Goal: Task Accomplishment & Management: Manage account settings

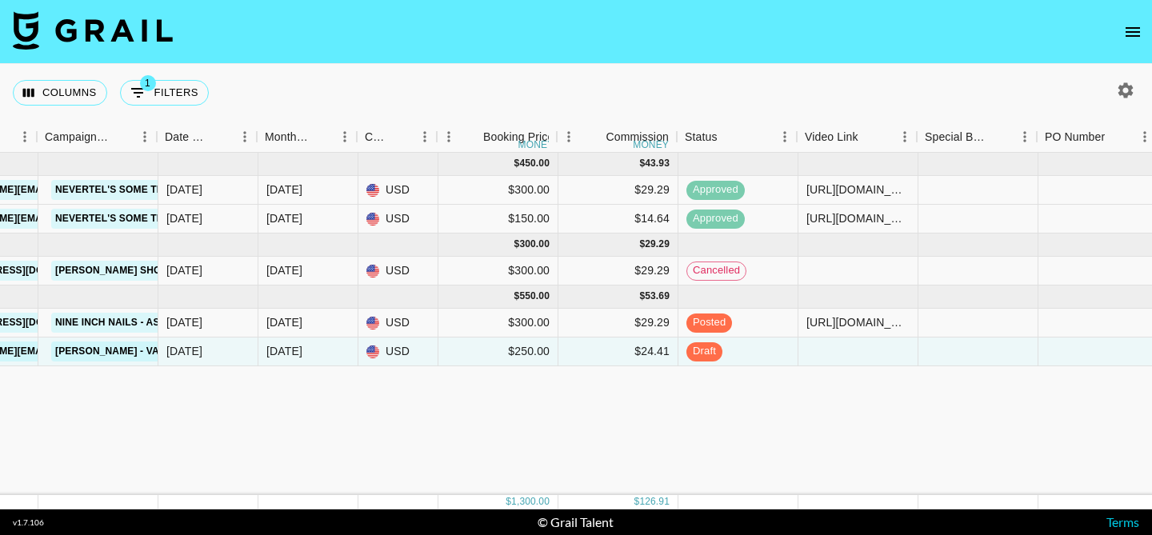
scroll to position [0, 938]
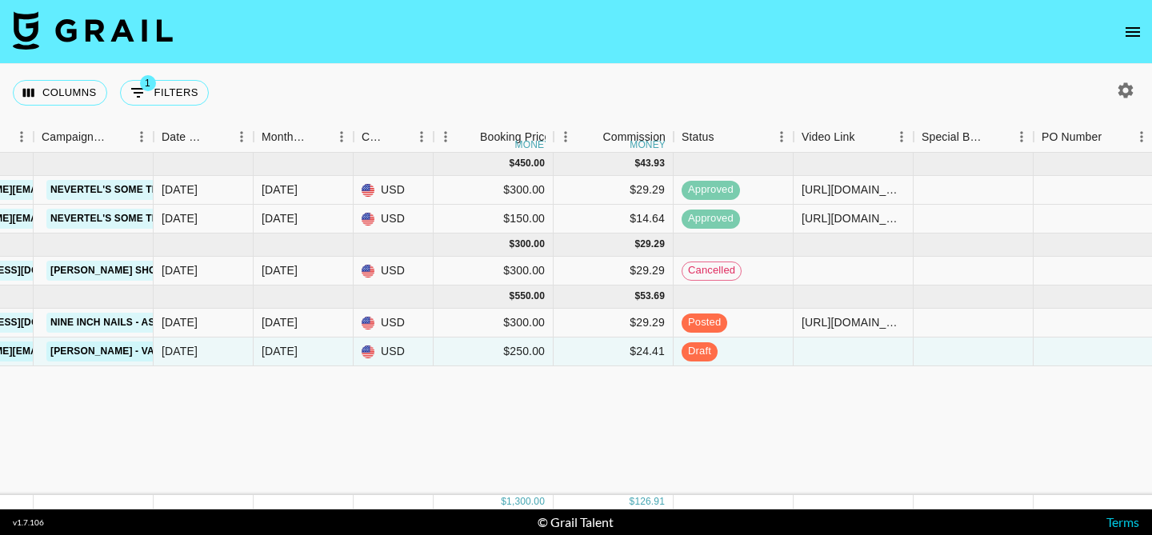
click at [828, 368] on div "[DATE] ( 2 ) $ 450.00 $ 43.93 27ZFvjrPT3dKBo2x5hqF recL3gNqIVxWrOJ1a [PERSON_NA…" at bounding box center [500, 324] width 2876 height 342
click at [841, 358] on div at bounding box center [854, 352] width 120 height 29
click at [858, 351] on div at bounding box center [854, 352] width 120 height 29
click at [703, 358] on span "draft" at bounding box center [700, 351] width 36 height 15
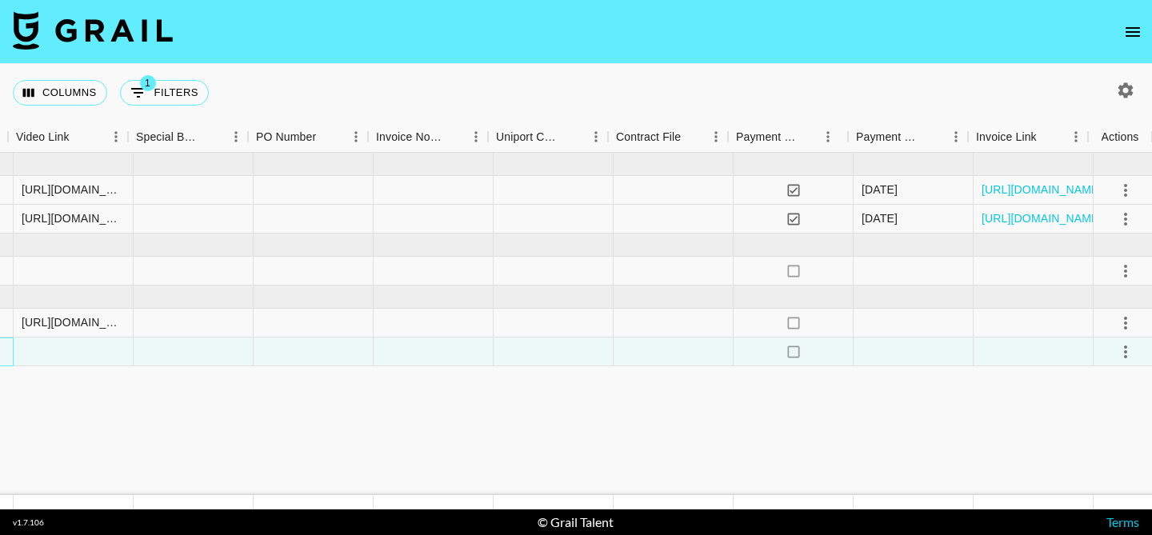
scroll to position [0, 1724]
click at [1120, 350] on icon "select merge strategy" at bounding box center [1119, 351] width 19 height 19
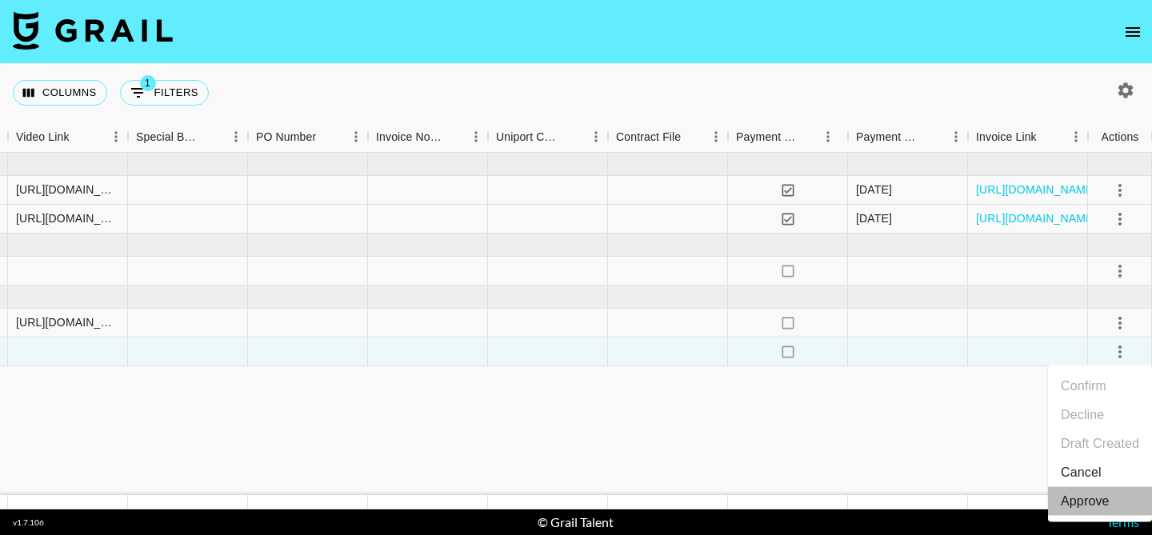
click at [1070, 504] on div "Approve" at bounding box center [1085, 501] width 49 height 19
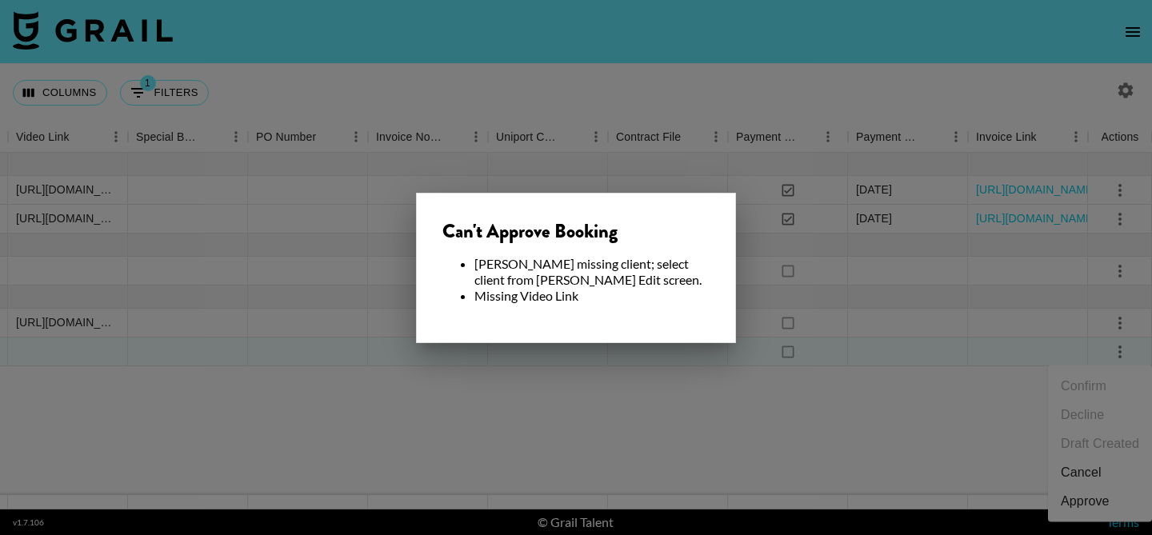
click at [623, 340] on div "Can't Approve Booking Booker missing client; select client from Booker Edit scr…" at bounding box center [576, 268] width 320 height 150
click at [578, 416] on div at bounding box center [576, 267] width 1152 height 535
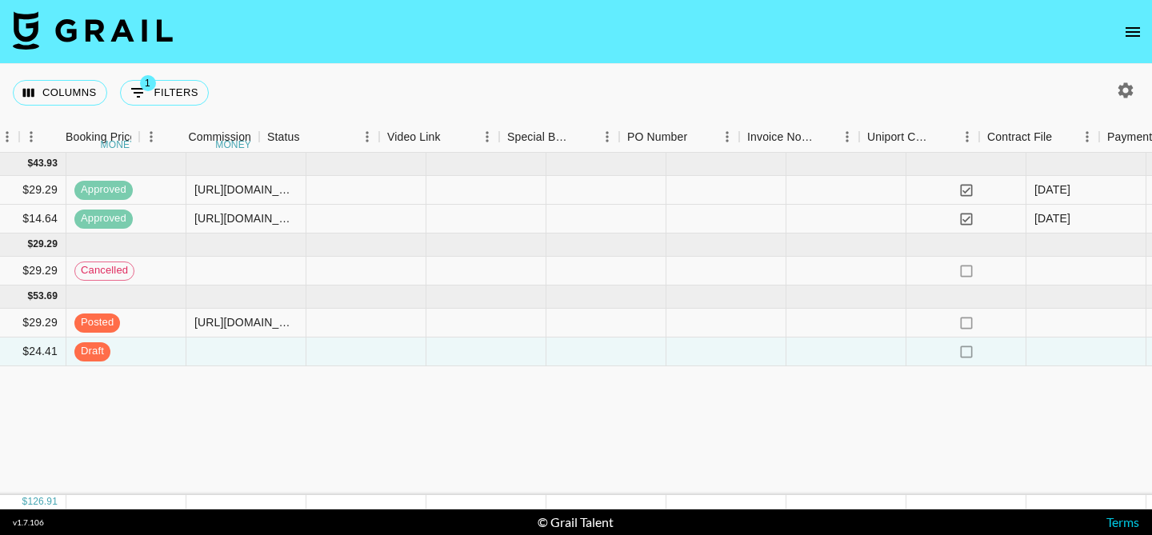
scroll to position [0, 1353]
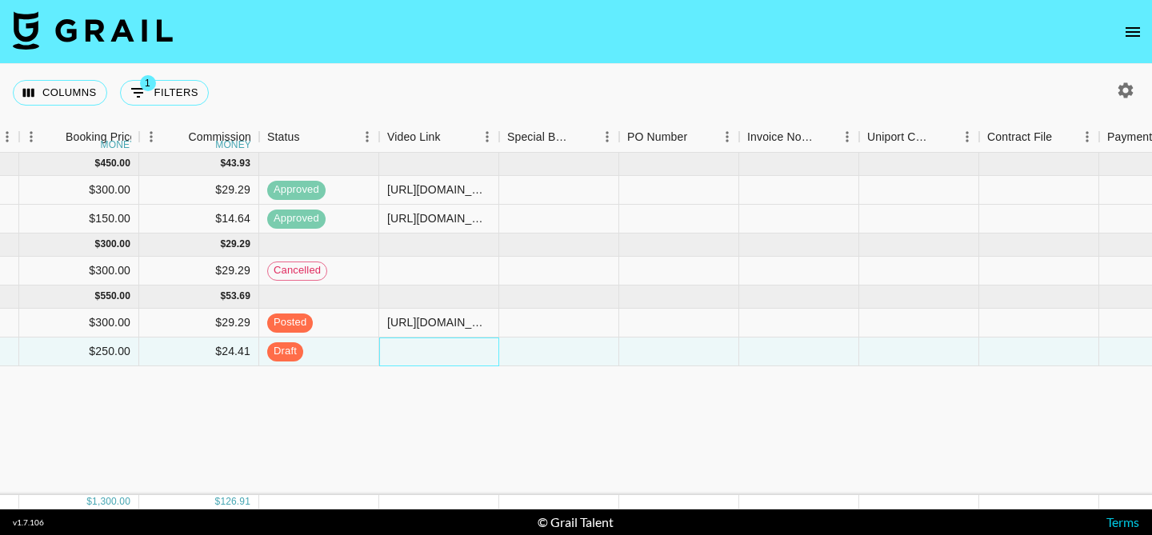
click at [401, 345] on div at bounding box center [439, 352] width 120 height 29
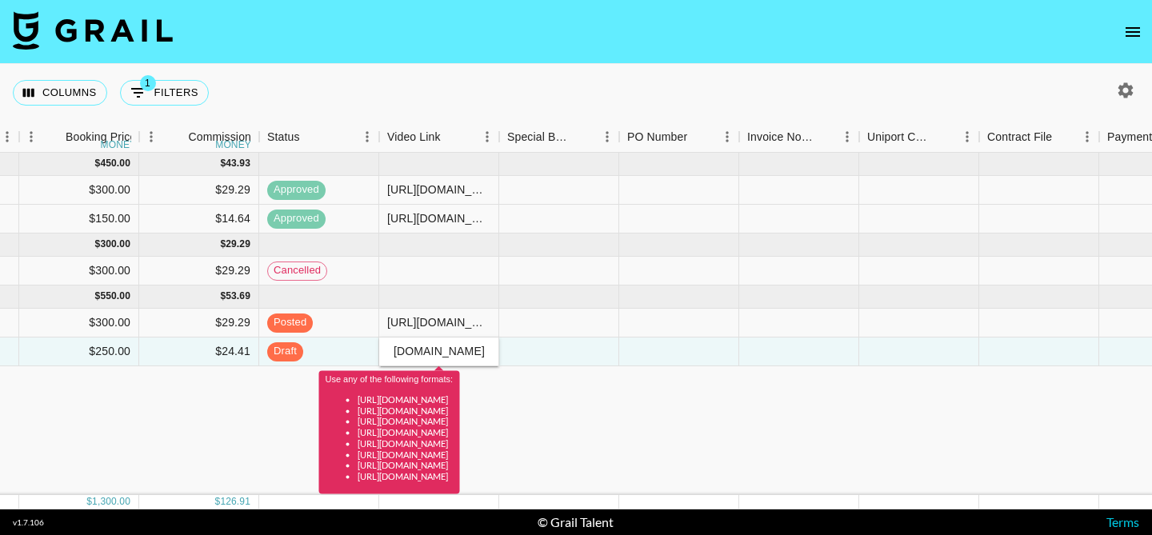
click at [663, 396] on div "Aug '25 ( 2 ) $ 450.00 $ 43.93 27ZFvjrPT3dKBo2x5hqF recL3gNqIVxWrOJ1a sadie.bro…" at bounding box center [85, 324] width 2876 height 342
click at [398, 354] on input "vhttps://www.tiktok.com/@sadie.brooklyn/video/7559737145729092919?lang=en" at bounding box center [439, 351] width 118 height 13
type input "https://www.tiktok.com/@sadie.brooklyn/video/7559737145729092919?lang=en"
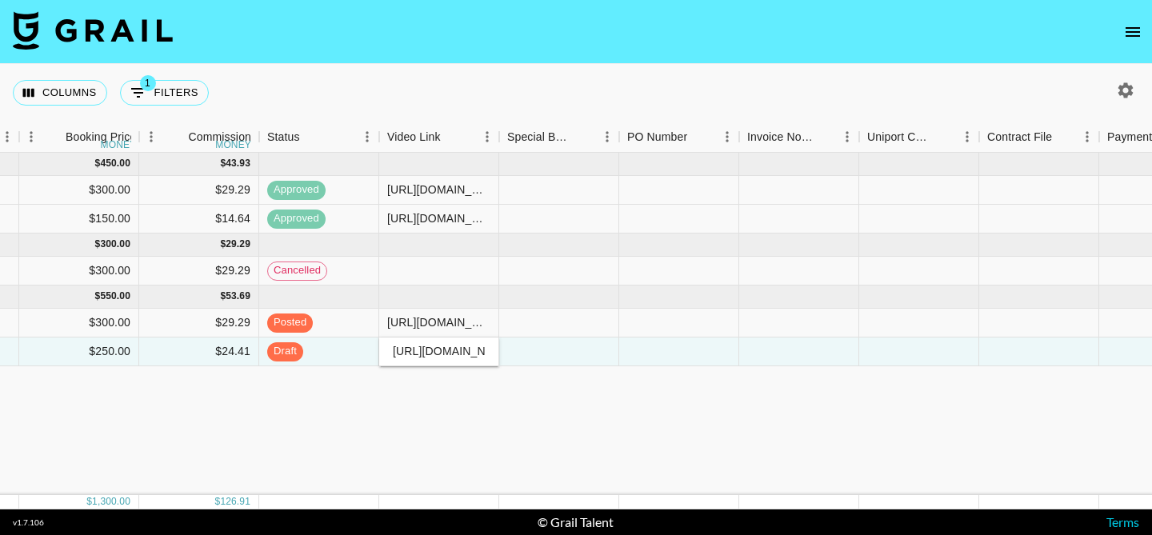
click at [682, 398] on div "Aug '25 ( 2 ) $ 450.00 $ 43.93 27ZFvjrPT3dKBo2x5hqF recL3gNqIVxWrOJ1a sadie.bro…" at bounding box center [85, 324] width 2876 height 342
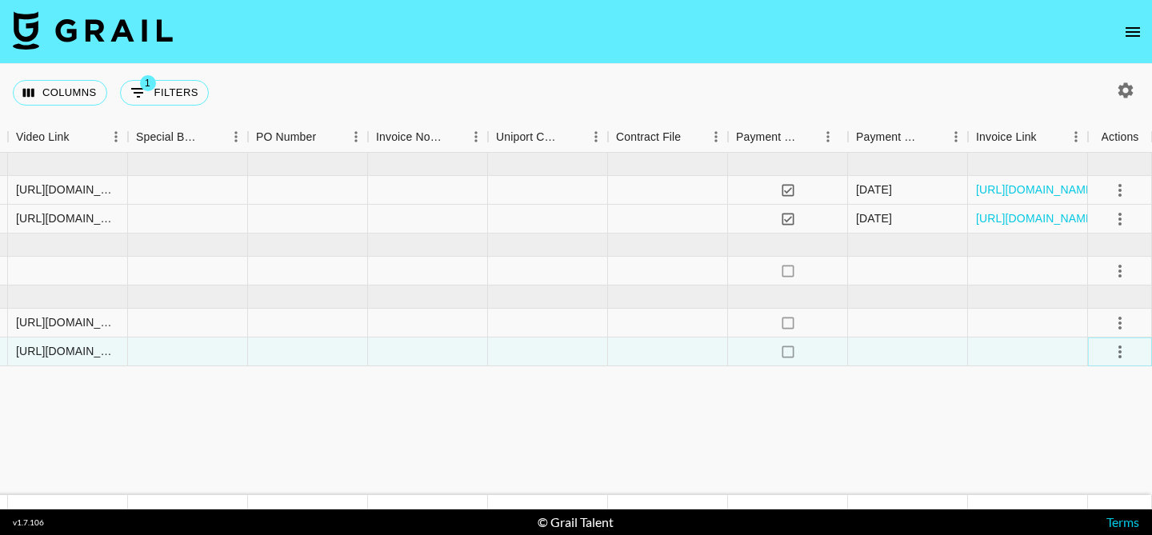
click at [1117, 350] on icon "select merge strategy" at bounding box center [1119, 351] width 19 height 19
click at [1074, 504] on div "Approve" at bounding box center [1085, 501] width 49 height 19
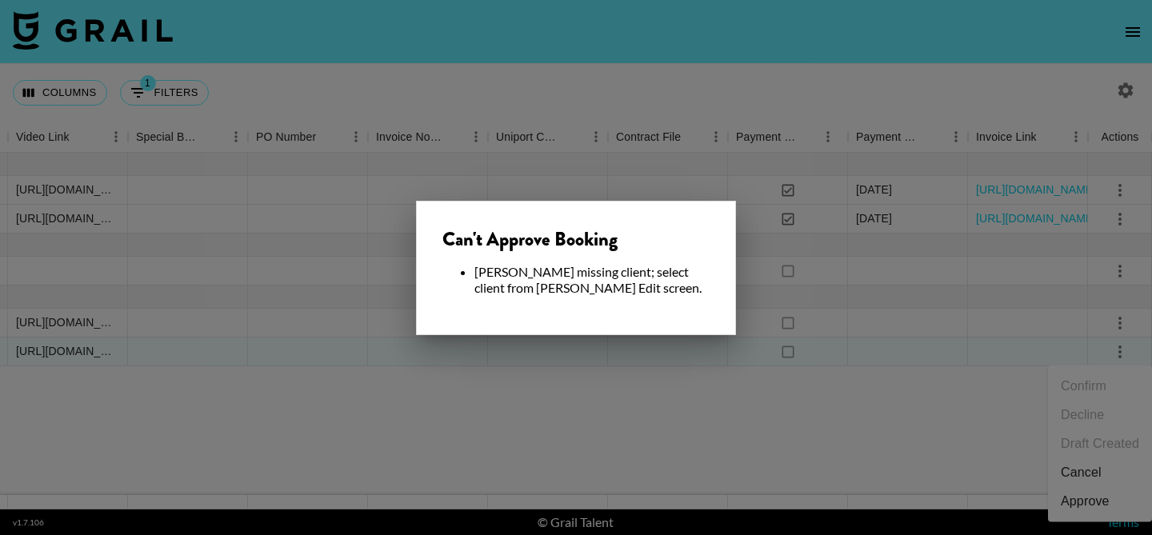
click at [874, 442] on div at bounding box center [576, 267] width 1152 height 535
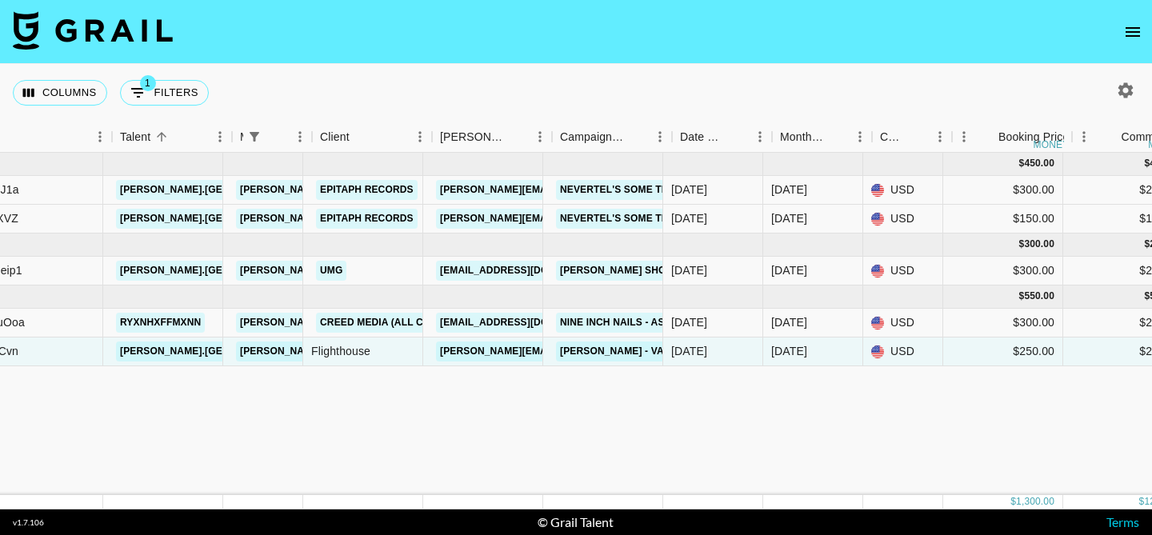
scroll to position [0, 392]
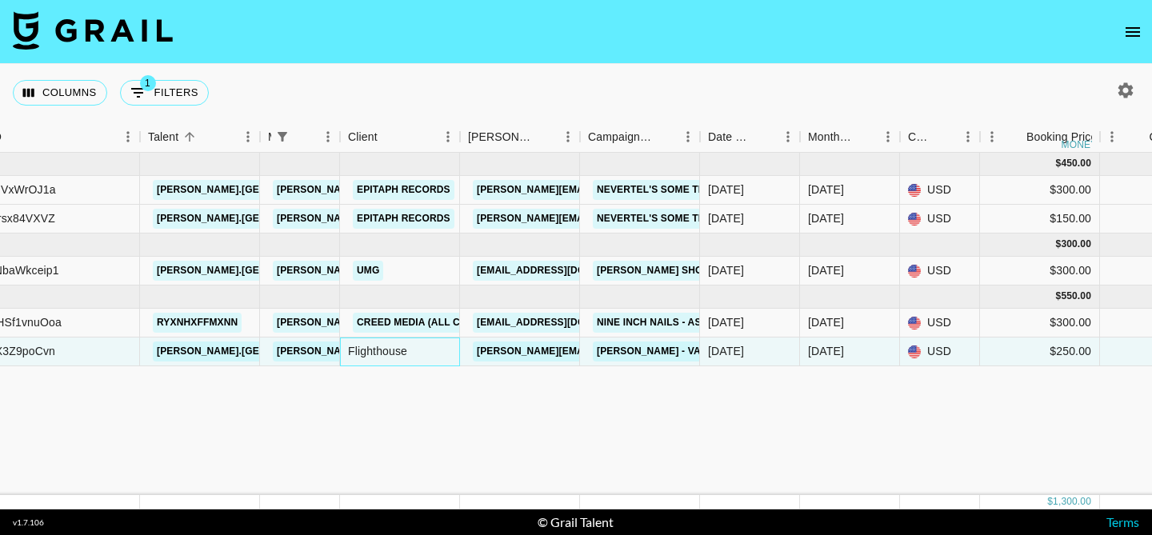
click at [391, 352] on div "Flighthouse" at bounding box center [400, 352] width 120 height 29
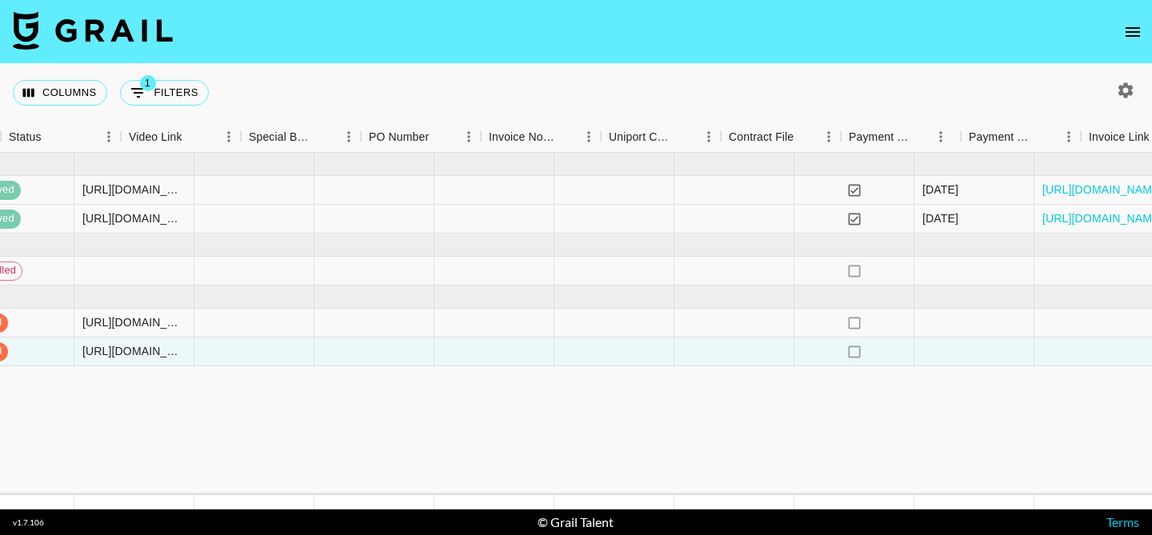
scroll to position [0, 1724]
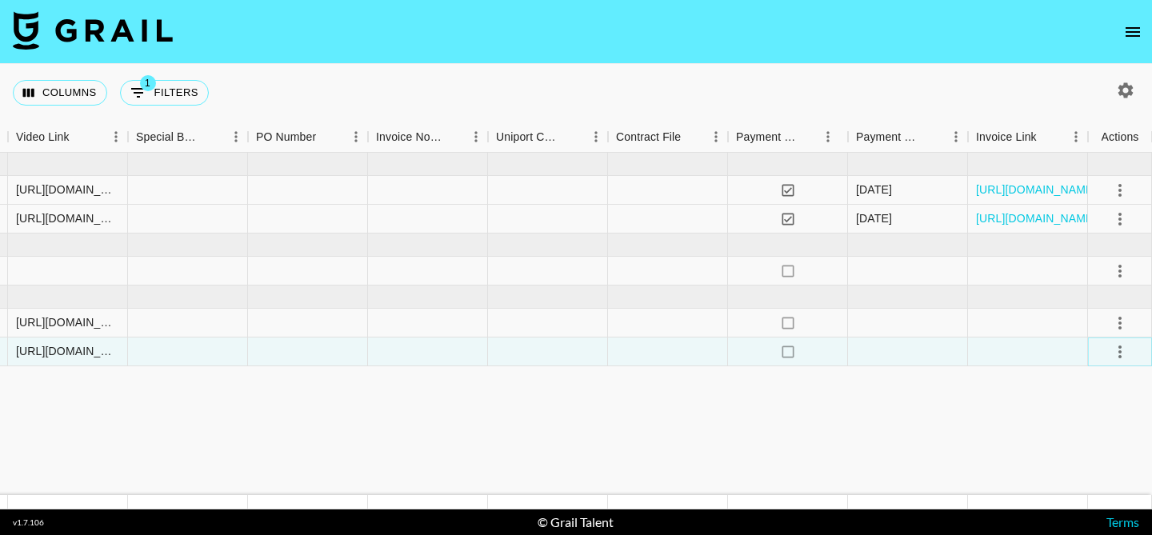
click at [1122, 347] on icon "select merge strategy" at bounding box center [1119, 351] width 19 height 19
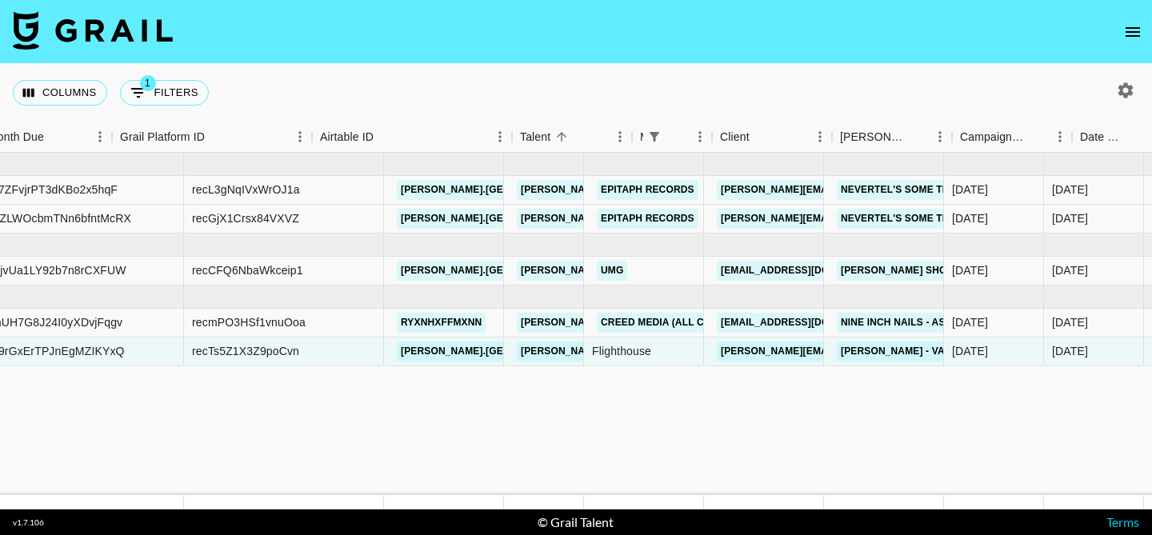
scroll to position [0, 0]
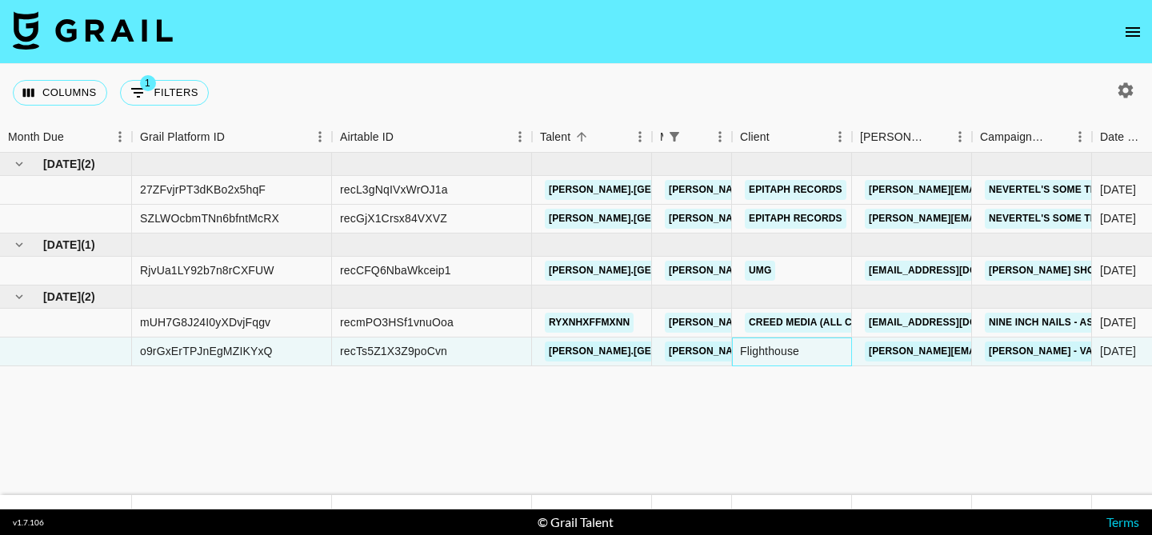
click at [774, 353] on div "Flighthouse" at bounding box center [792, 352] width 120 height 29
click at [836, 137] on icon "Menu" at bounding box center [840, 137] width 16 height 16
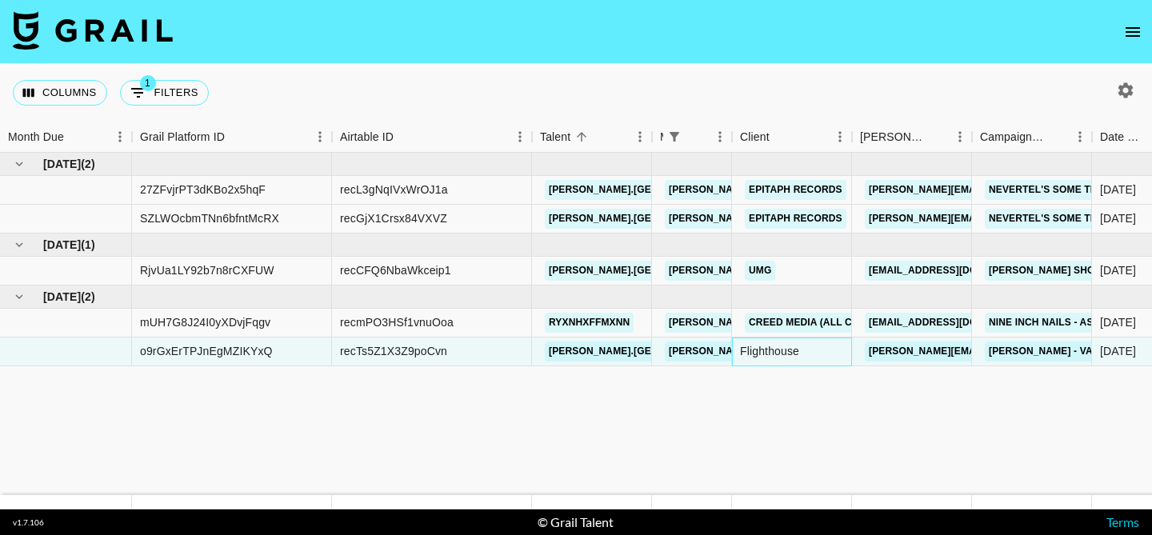
click at [788, 359] on div "Flighthouse" at bounding box center [792, 352] width 120 height 29
click at [102, 361] on div at bounding box center [66, 352] width 132 height 29
click at [335, 353] on div "recTs5Z1X3Z9poCvn" at bounding box center [432, 352] width 200 height 29
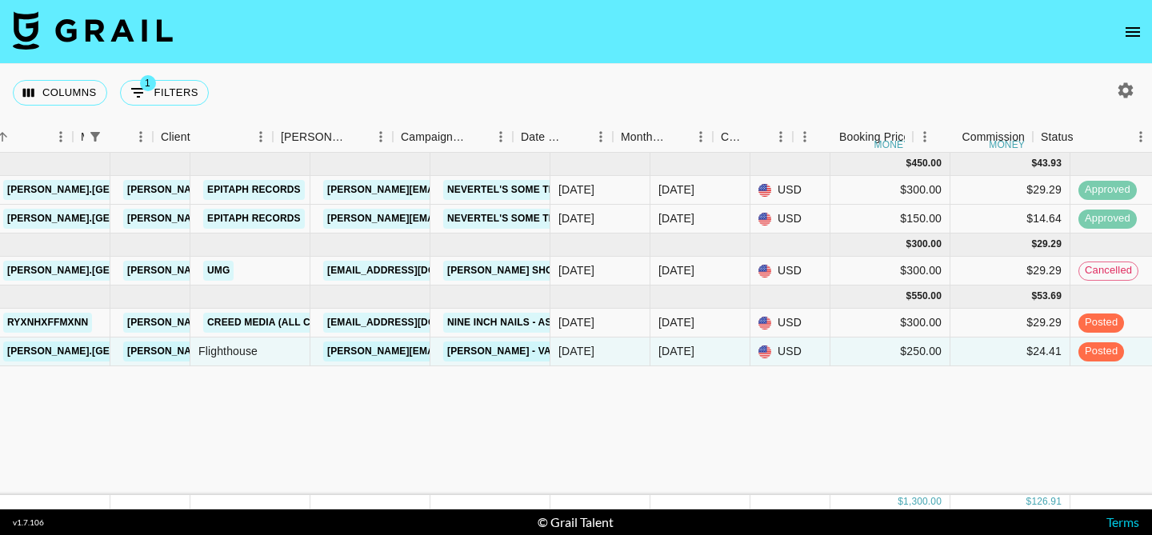
scroll to position [0, 579]
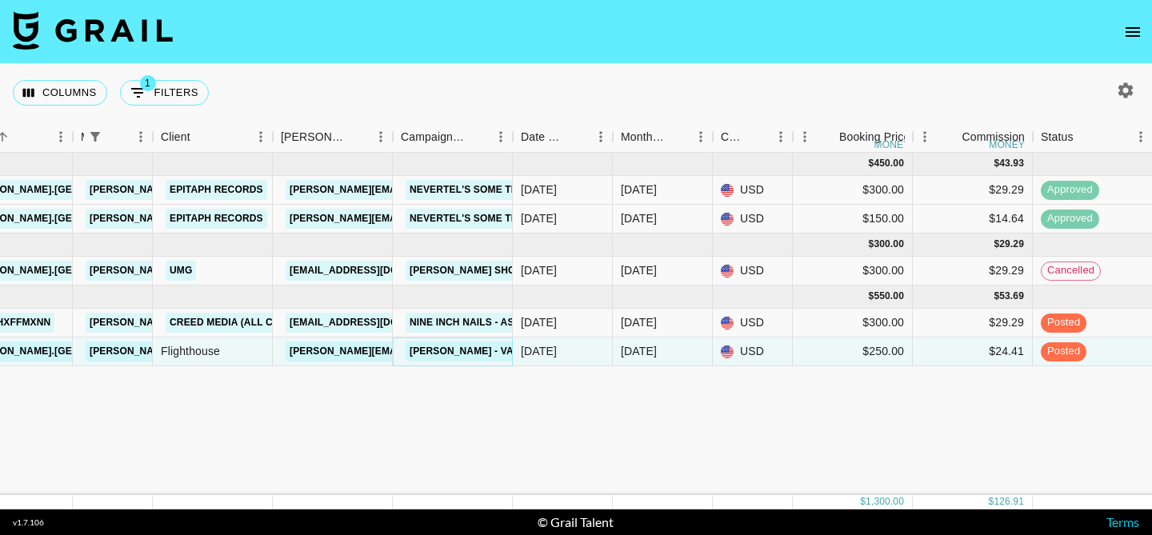
click at [468, 354] on link "Olivia Rodrigo - vampire" at bounding box center [477, 352] width 143 height 20
click at [358, 351] on link "[PERSON_NAME][EMAIL_ADDRESS][DOMAIN_NAME]" at bounding box center [416, 352] width 261 height 20
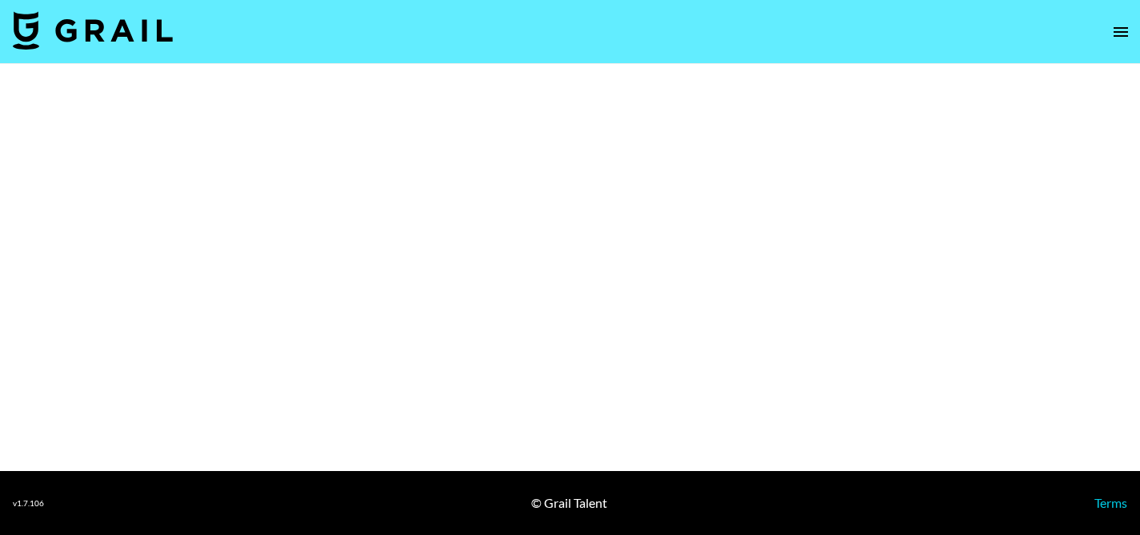
select select "Song"
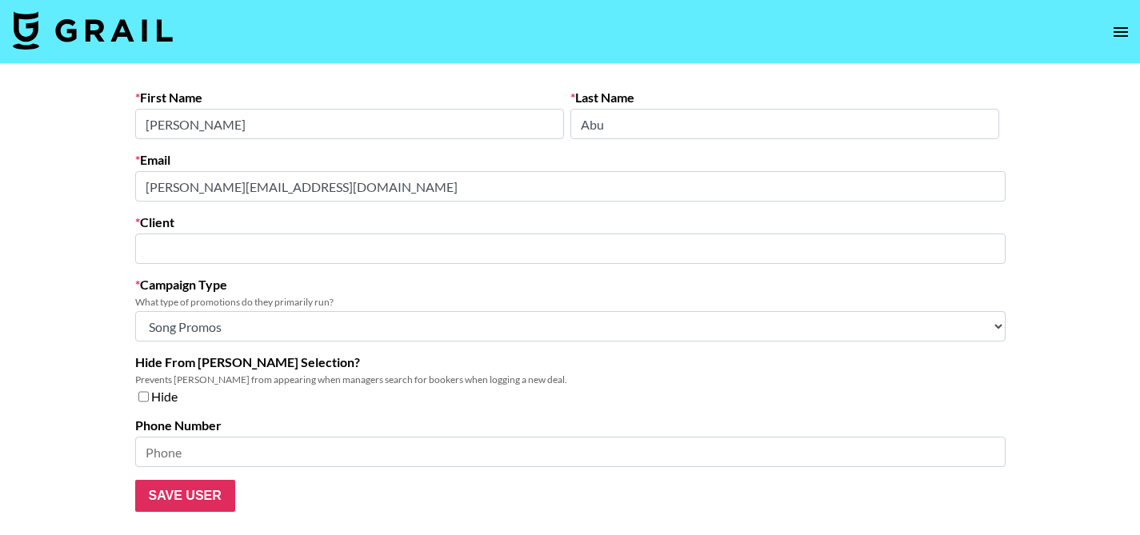
click at [226, 246] on input "text" at bounding box center [570, 249] width 851 height 18
click at [190, 254] on input "text" at bounding box center [570, 249] width 851 height 18
click at [222, 294] on div "Airtable ID: recNwT4Oxcf7YI7Nl" at bounding box center [219, 296] width 142 height 10
type input "Flighthouse"
click at [193, 506] on input "Save User" at bounding box center [185, 496] width 100 height 32
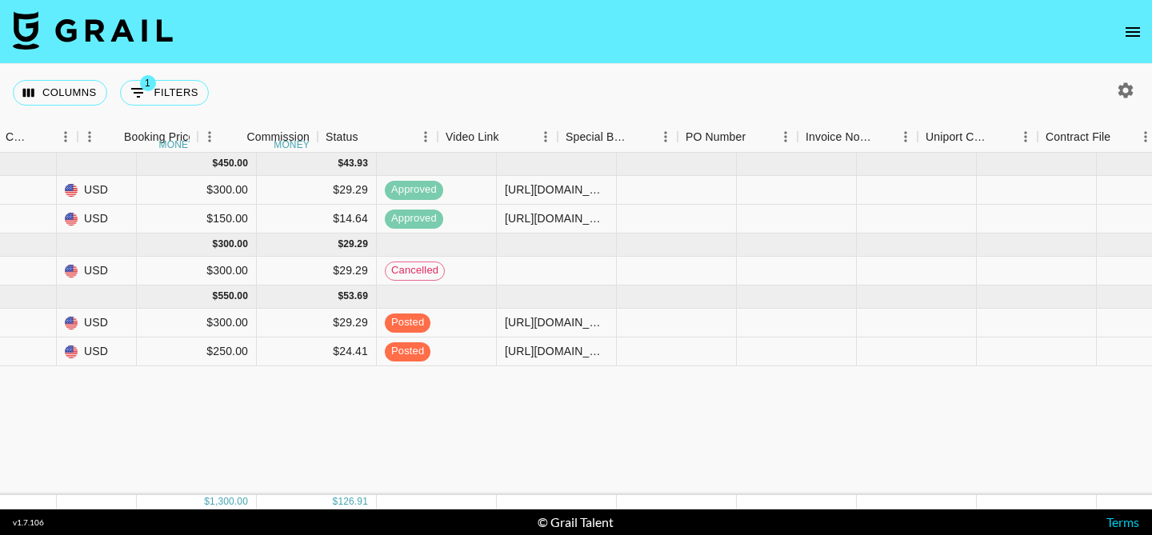
scroll to position [0, 1724]
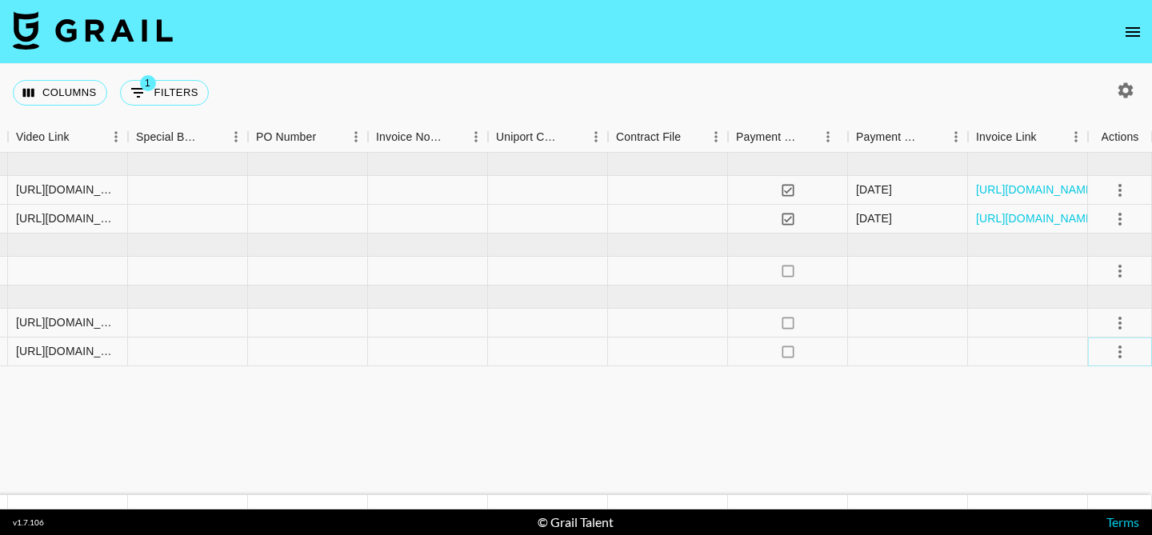
click at [1119, 358] on icon "select merge strategy" at bounding box center [1119, 352] width 3 height 13
click at [1082, 503] on div "Approve" at bounding box center [1085, 501] width 49 height 19
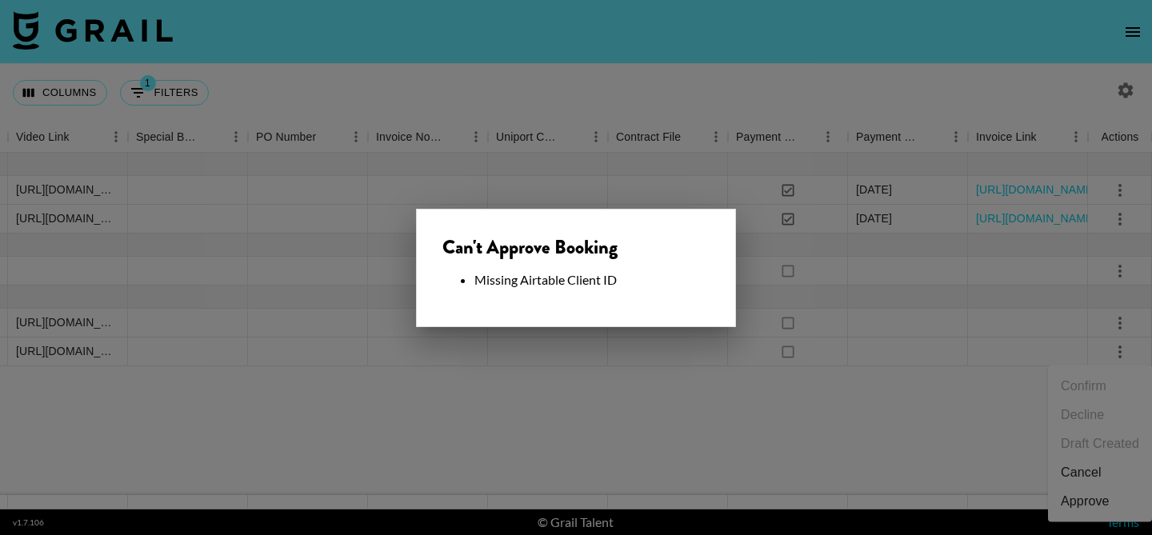
click at [786, 438] on div at bounding box center [576, 267] width 1152 height 535
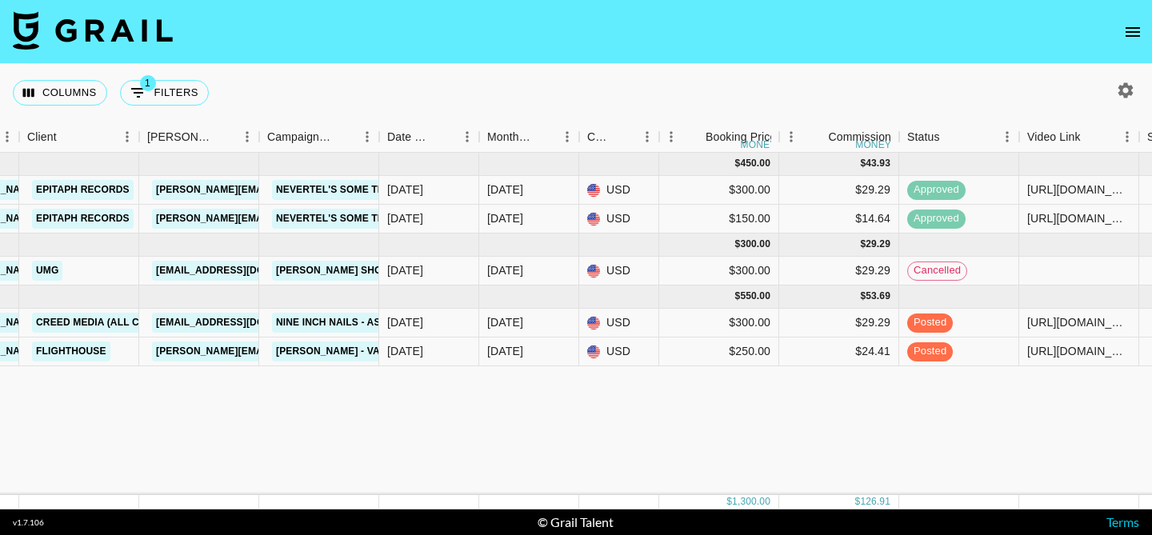
scroll to position [0, 157]
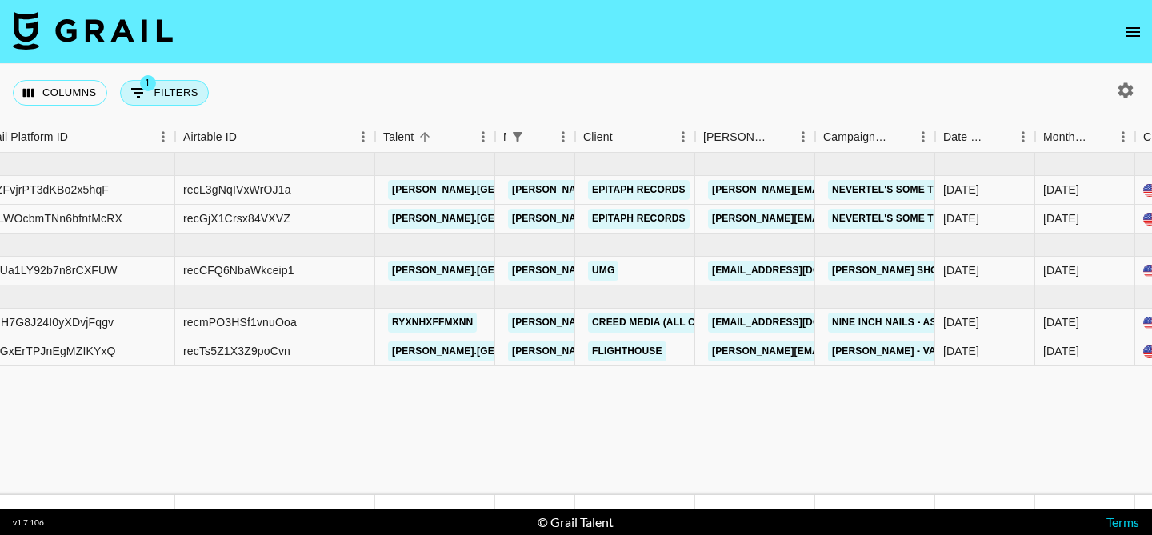
click at [183, 95] on button "1 Filters" at bounding box center [164, 93] width 89 height 26
select select "managerIds"
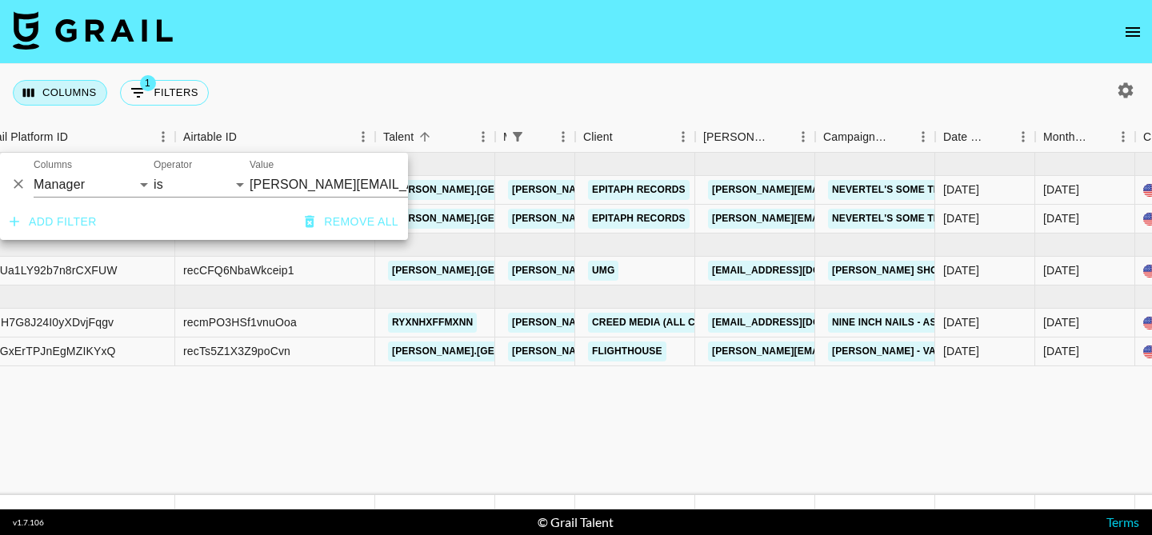
click at [86, 89] on button "Columns" at bounding box center [60, 93] width 94 height 26
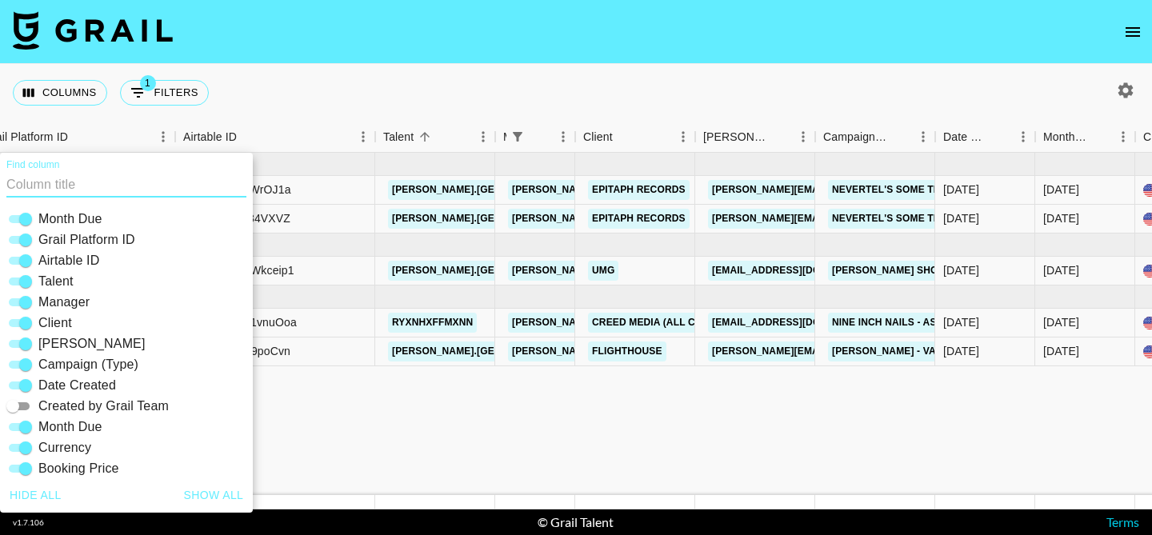
scroll to position [0, 0]
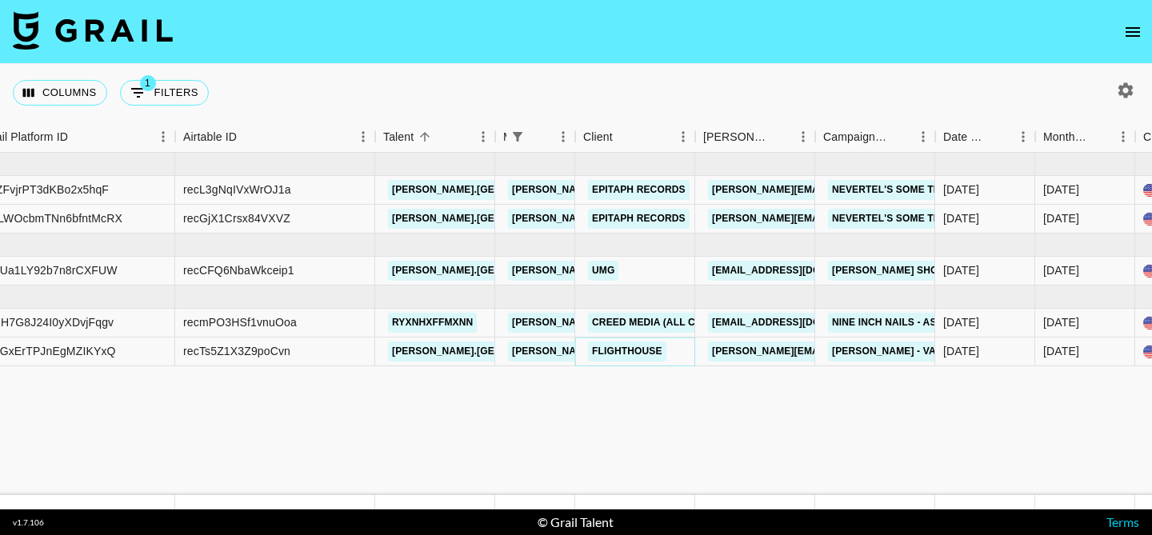
click at [622, 351] on link "Flighthouse" at bounding box center [627, 352] width 78 height 20
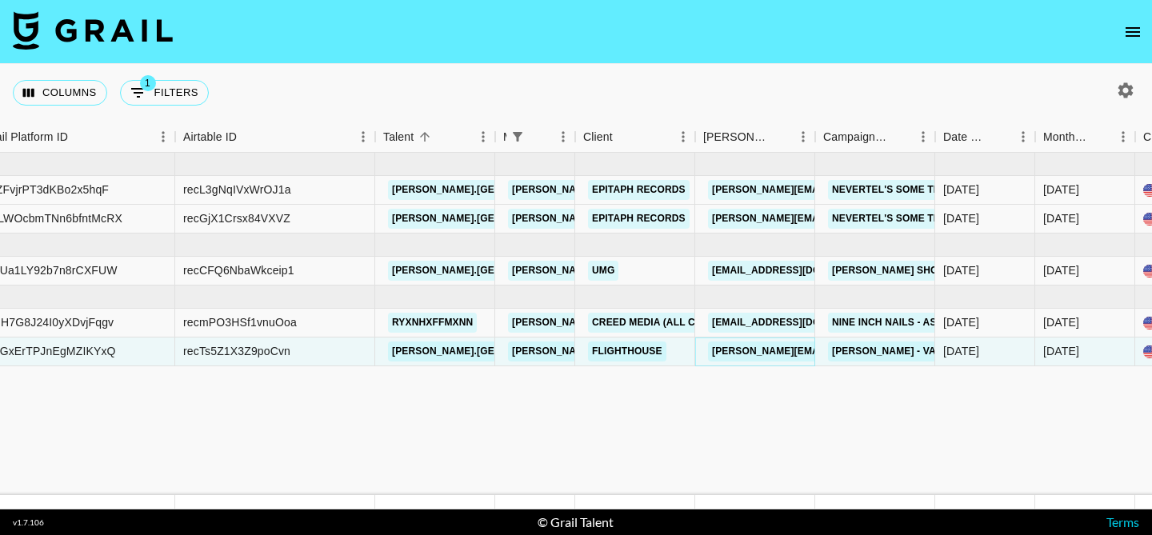
click at [779, 349] on link "[PERSON_NAME][EMAIL_ADDRESS][DOMAIN_NAME]" at bounding box center [838, 352] width 261 height 20
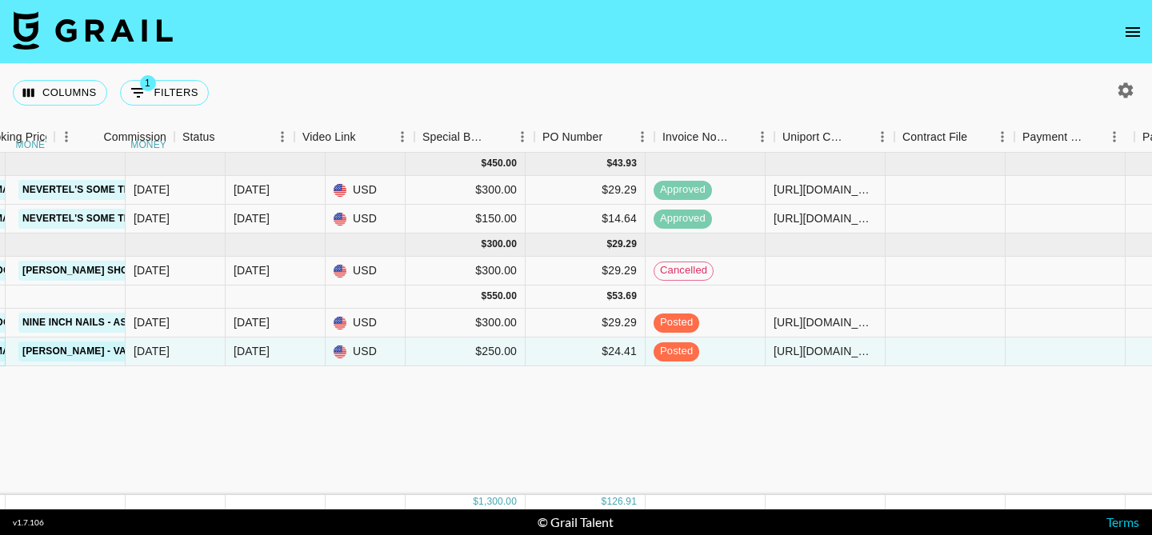
scroll to position [0, 1724]
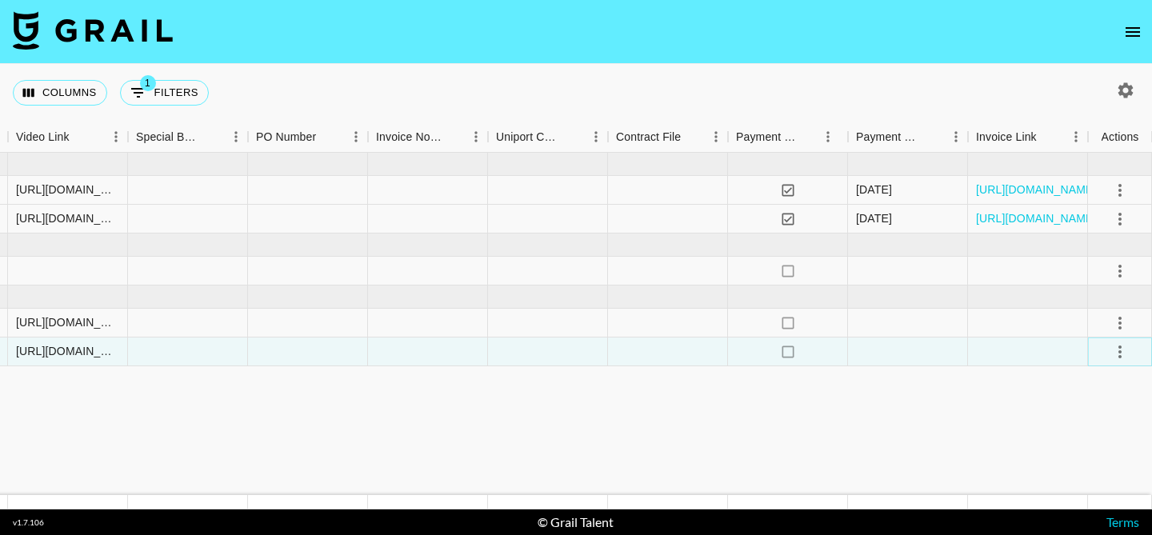
click at [1123, 342] on icon "select merge strategy" at bounding box center [1119, 351] width 19 height 19
click at [1083, 490] on li "Approve" at bounding box center [1100, 501] width 104 height 29
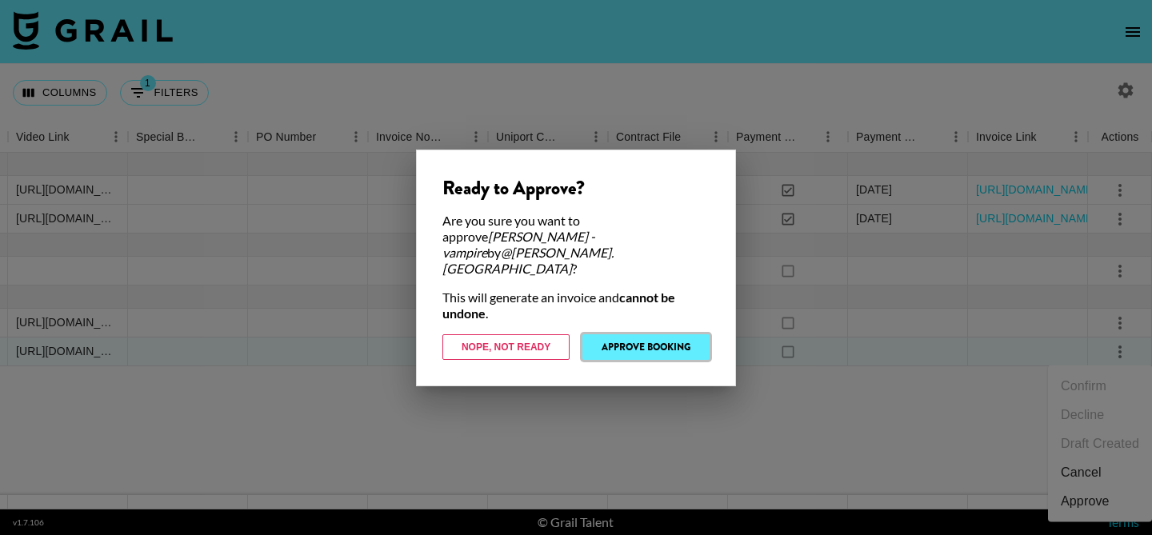
click at [697, 334] on button "Approve Booking" at bounding box center [645, 347] width 127 height 26
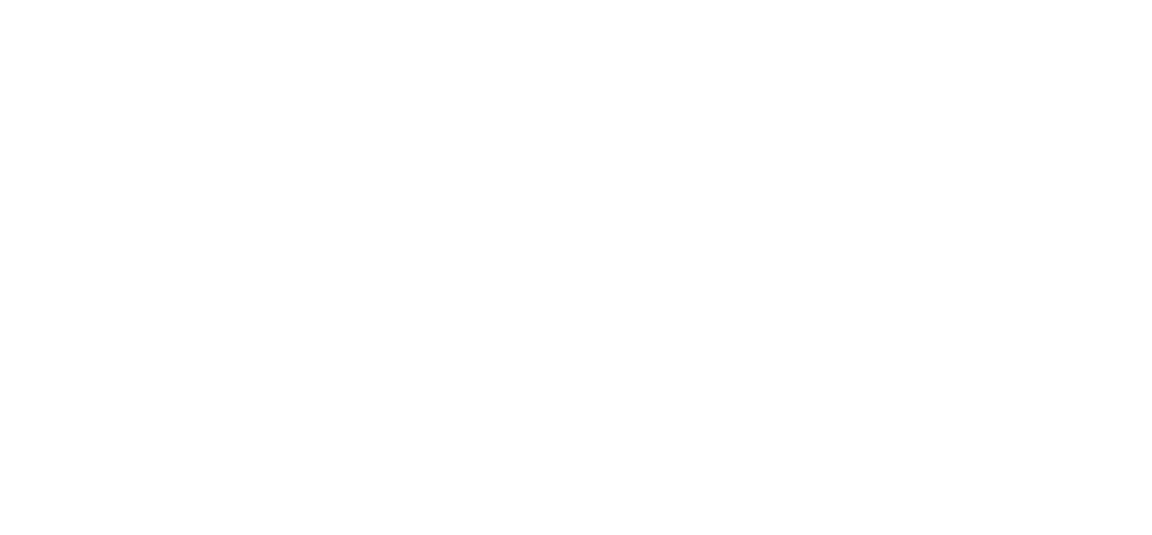
select select "USD"
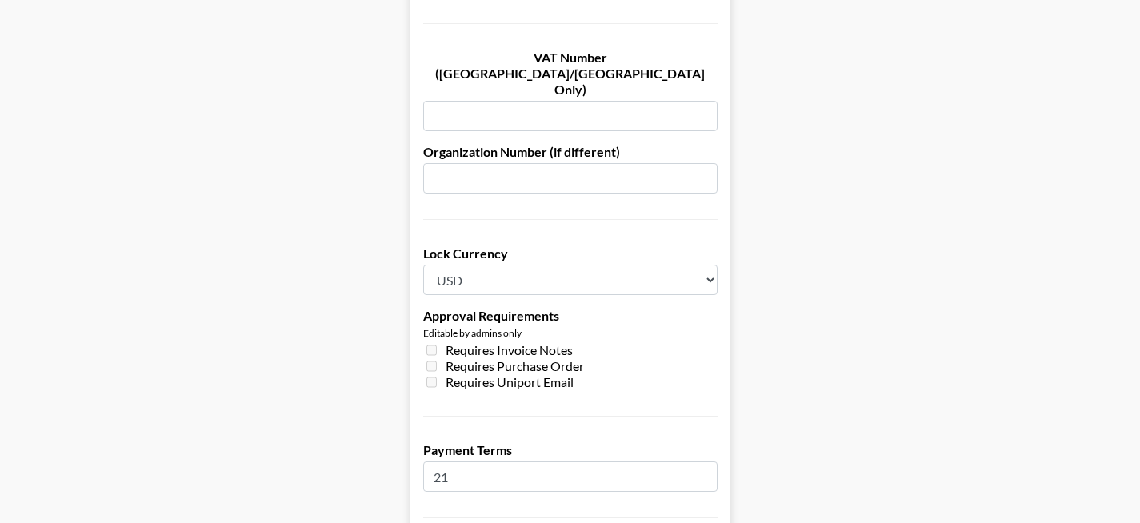
scroll to position [1309, 0]
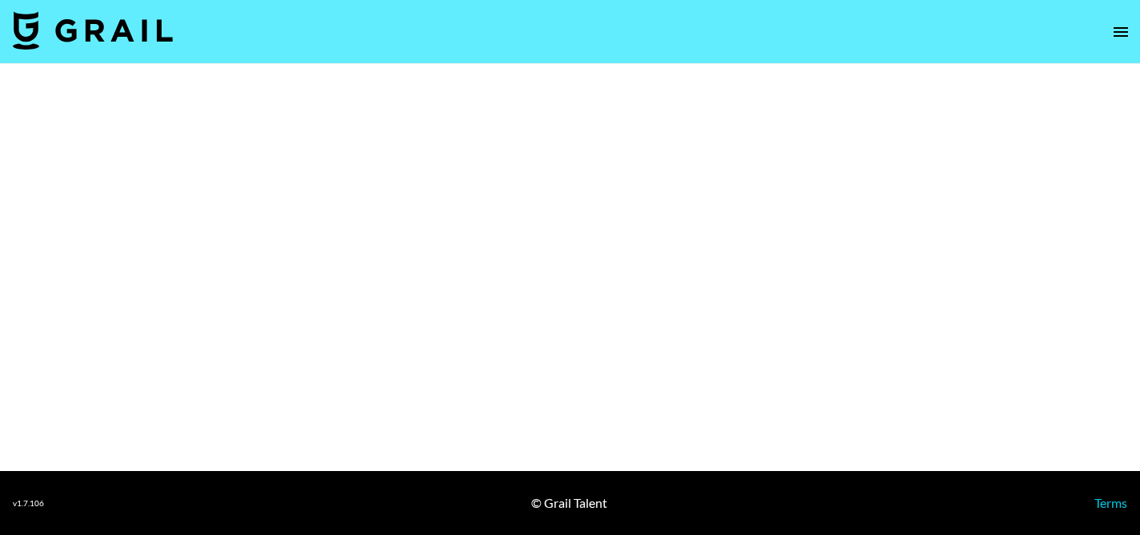
select select "Song"
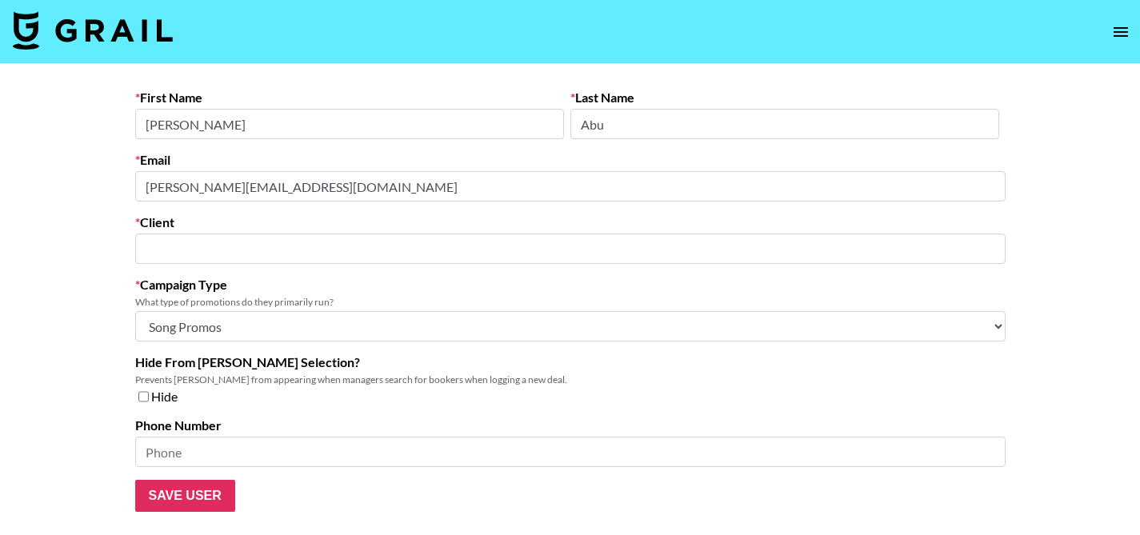
type input "Flighthouse"
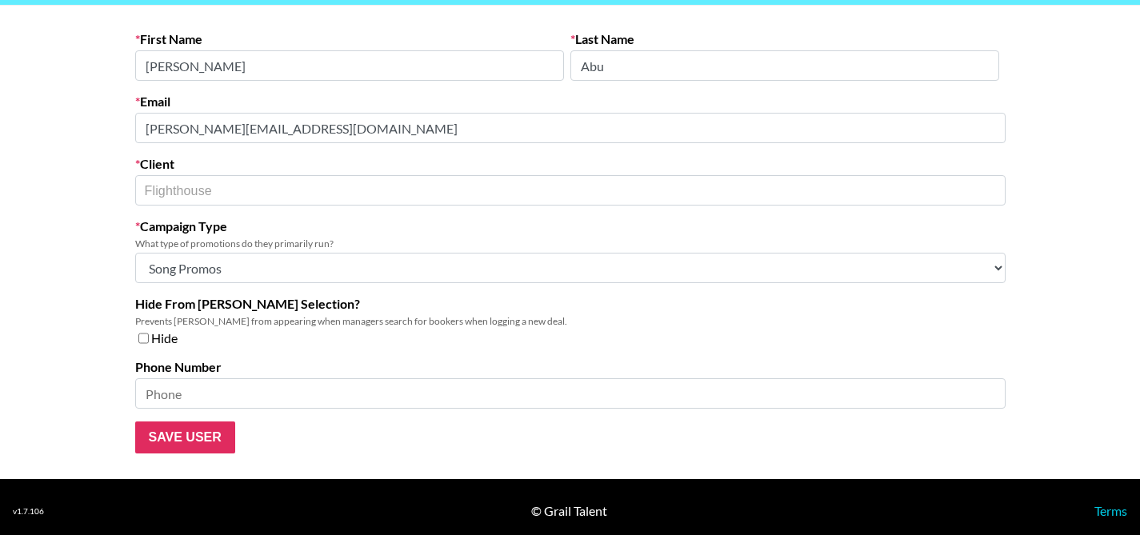
scroll to position [62, 0]
